Goal: Navigation & Orientation: Find specific page/section

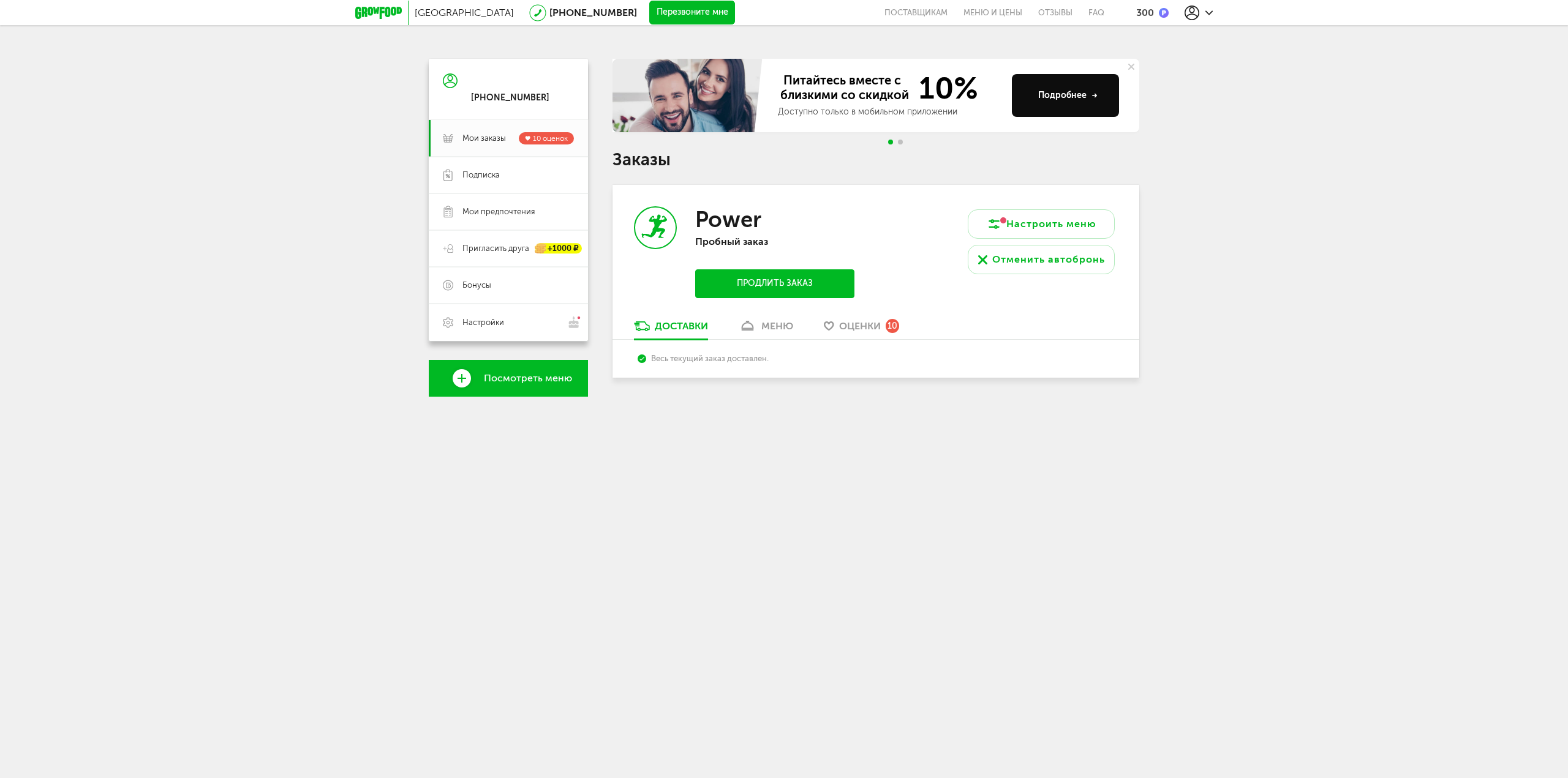
click at [861, 326] on span "Оценки" at bounding box center [859, 326] width 41 height 12
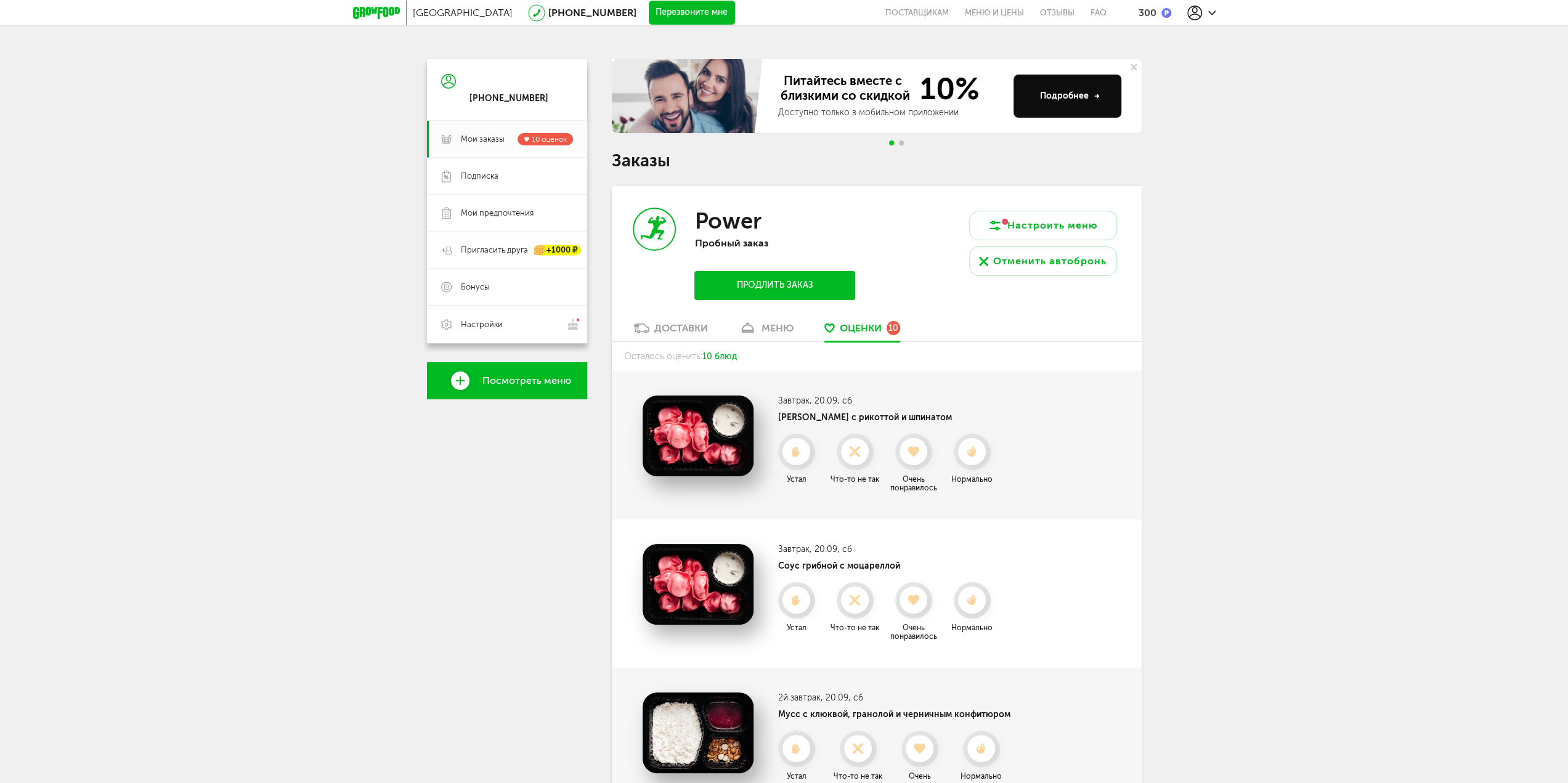
click at [696, 336] on link "Доставки" at bounding box center [670, 331] width 87 height 20
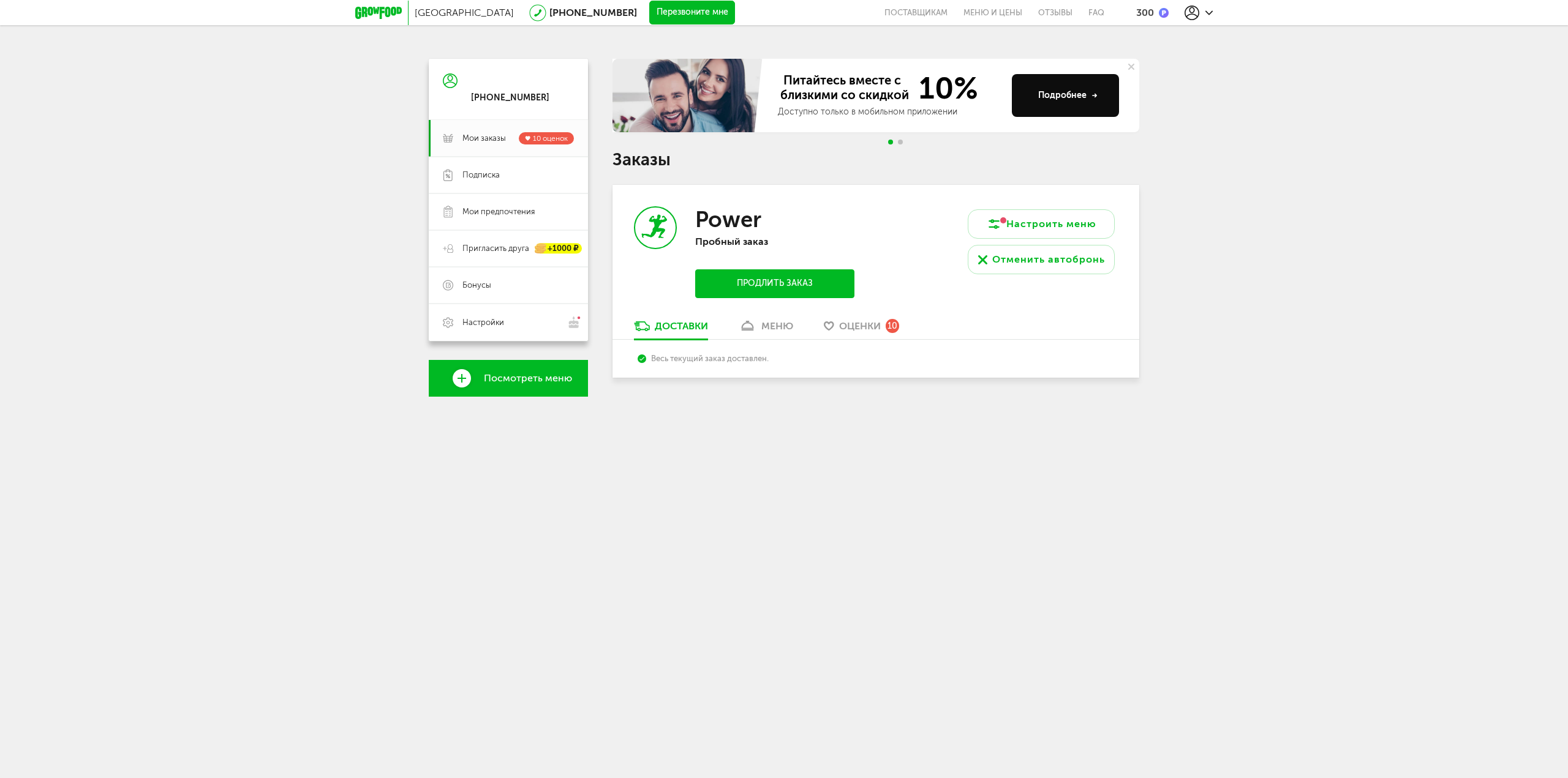
click at [793, 330] on div "меню" at bounding box center [777, 326] width 32 height 12
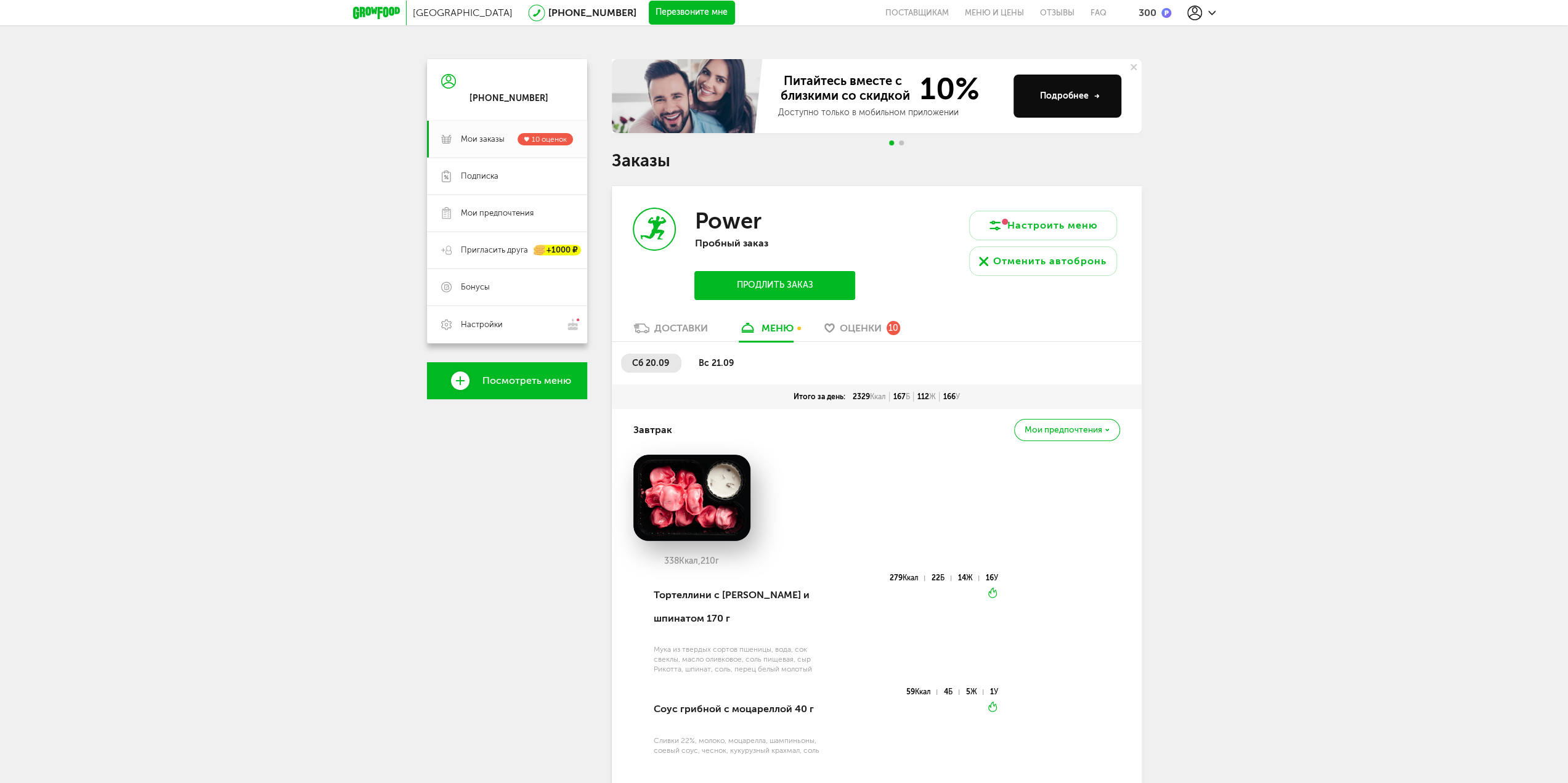
click at [1151, 11] on div "300" at bounding box center [1147, 13] width 18 height 12
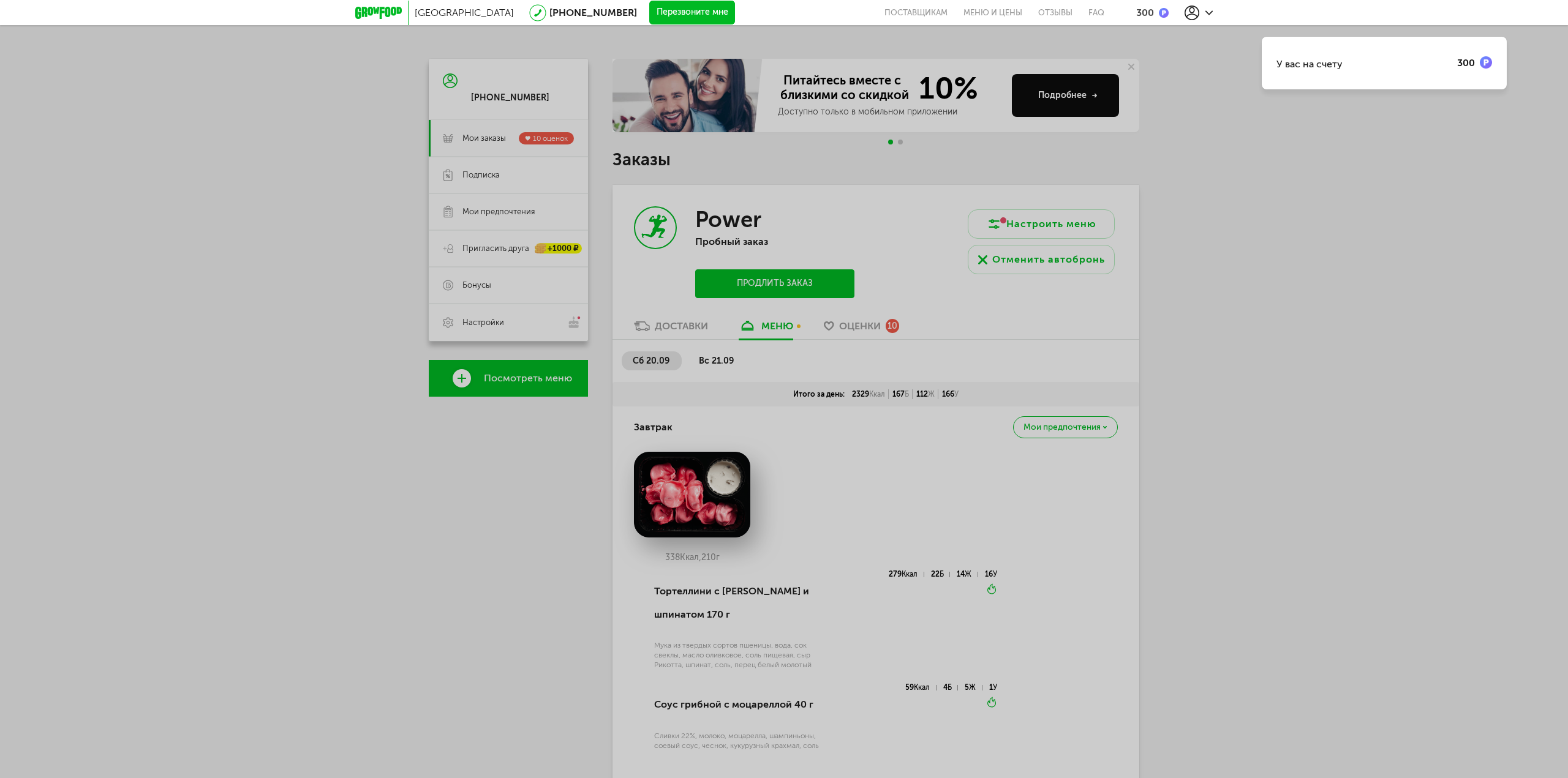
click at [1300, 60] on div "У вас на счету" at bounding box center [1309, 64] width 66 height 12
click at [1479, 58] on div "300" at bounding box center [1474, 62] width 35 height 12
click at [1092, 17] on link "FAQ" at bounding box center [1092, 13] width 24 height 25
